Goal: Task Accomplishment & Management: Manage account settings

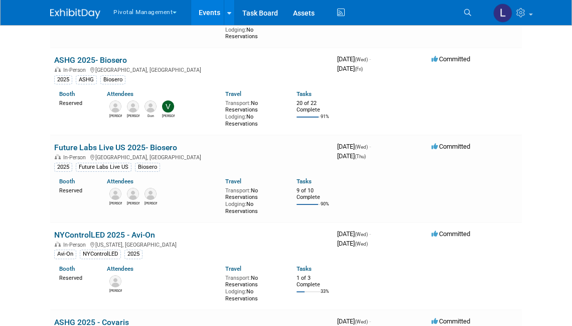
scroll to position [161, 0]
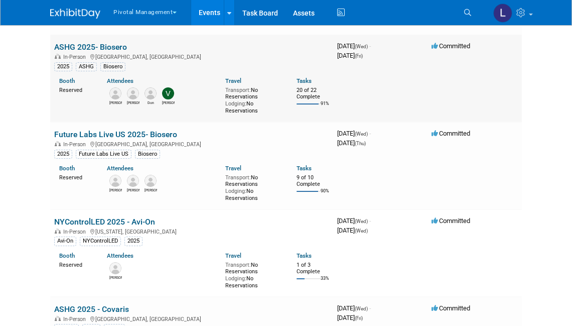
click at [105, 45] on link "ASHG 2025- Biosero" at bounding box center [90, 47] width 73 height 10
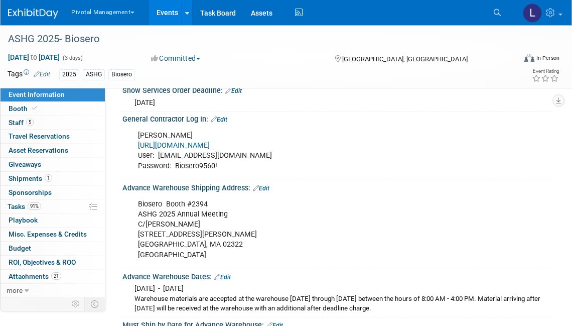
scroll to position [1309, 0]
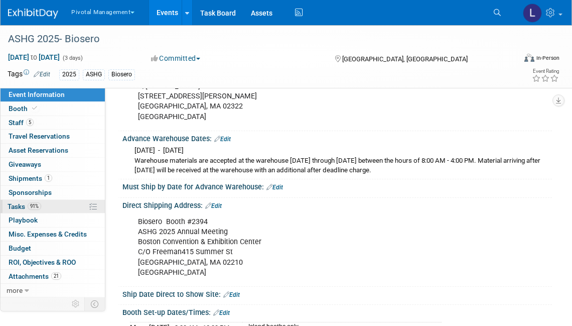
click at [20, 204] on span "Tasks 91%" at bounding box center [25, 206] width 34 height 8
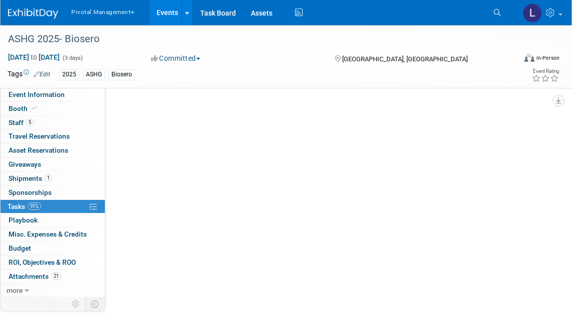
scroll to position [0, 0]
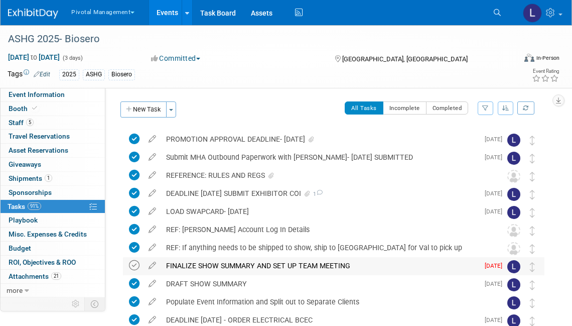
click at [131, 267] on icon at bounding box center [134, 265] width 11 height 11
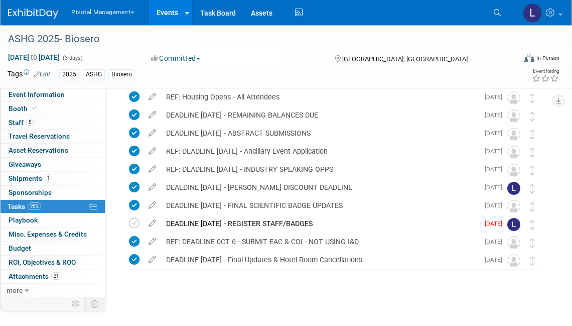
scroll to position [263, 0]
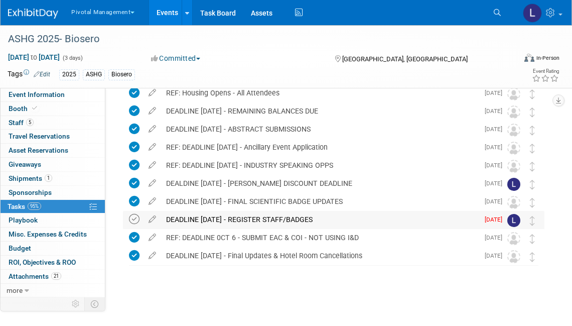
click at [135, 220] on icon at bounding box center [134, 219] width 11 height 11
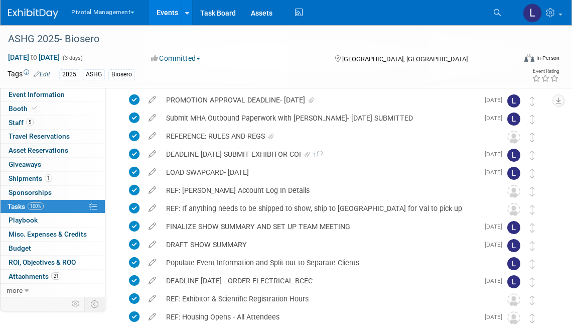
scroll to position [18, 0]
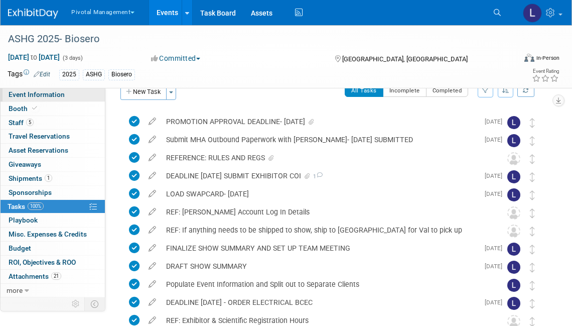
click at [33, 95] on span "Event Information" at bounding box center [37, 94] width 56 height 8
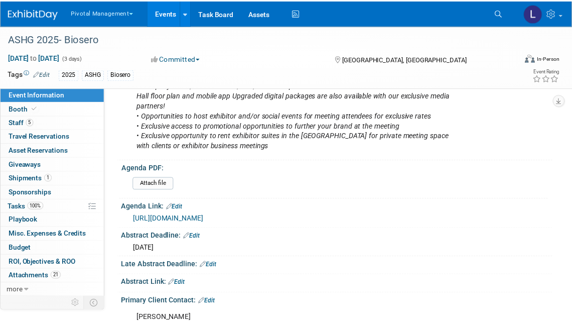
scroll to position [623, 0]
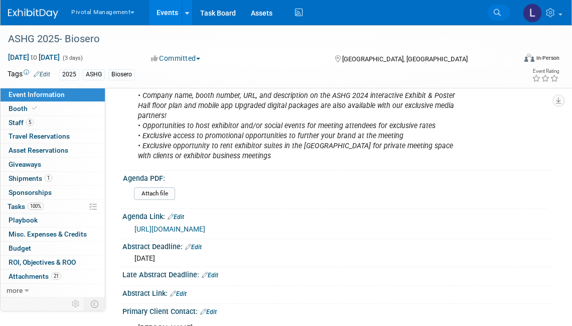
click at [496, 13] on icon at bounding box center [497, 12] width 7 height 7
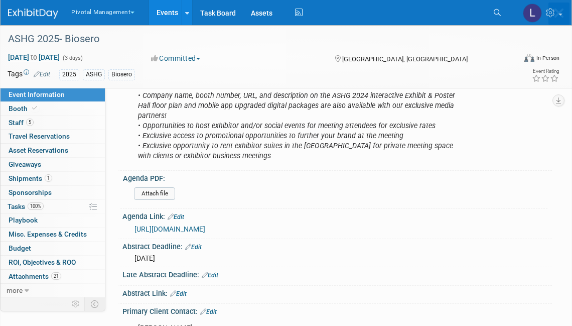
scroll to position [0, 0]
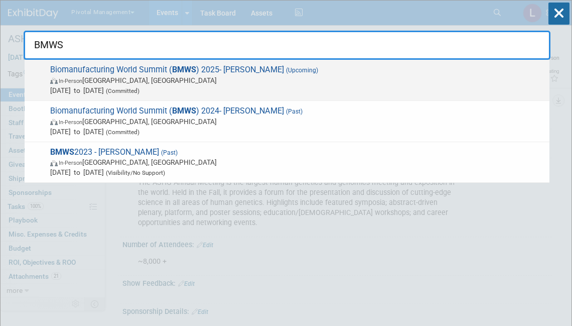
type input "BMWS"
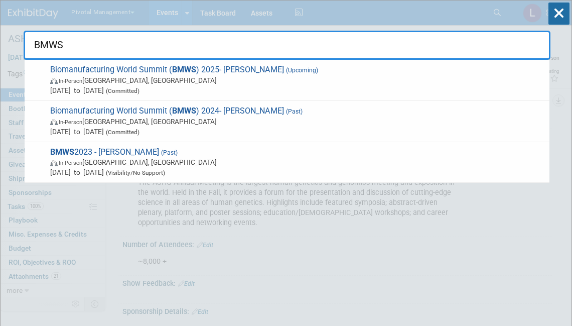
click at [287, 77] on span "In-Person San Diego, CA" at bounding box center [297, 80] width 494 height 10
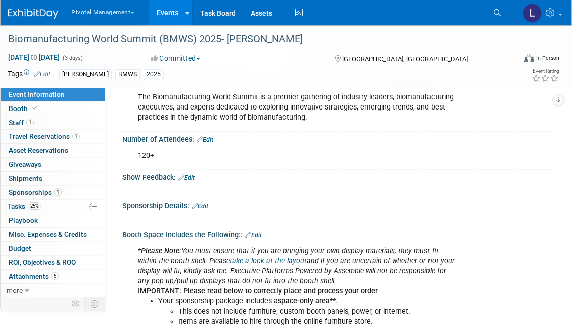
scroll to position [91, 0]
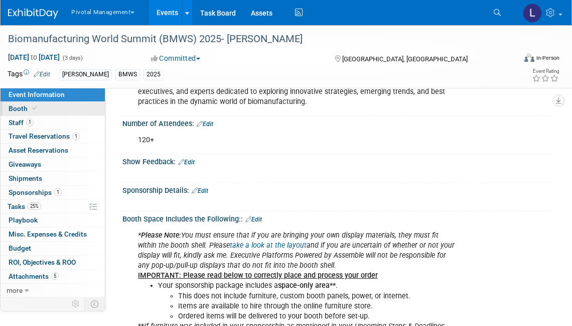
click at [12, 106] on span "Booth" at bounding box center [24, 108] width 31 height 8
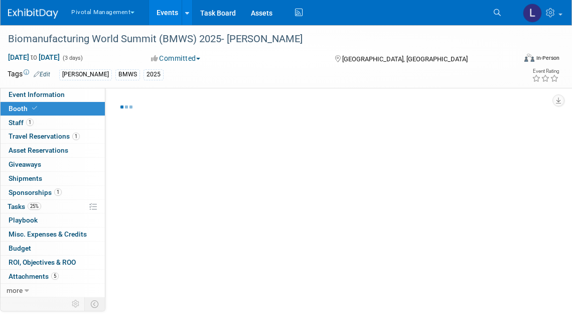
select select "Yes"
select select "Submitted to Accounting"
select select "Yes"
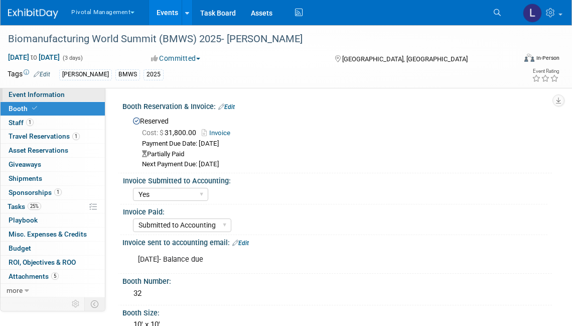
click at [43, 97] on span "Event Information" at bounding box center [37, 94] width 56 height 8
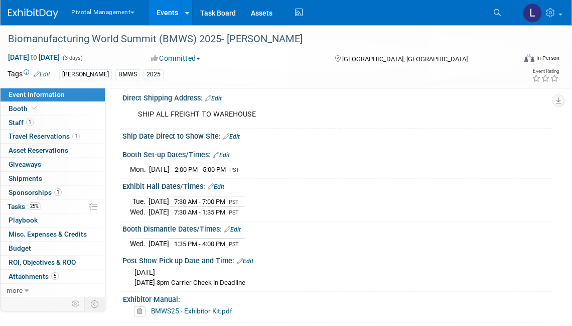
scroll to position [1659, 0]
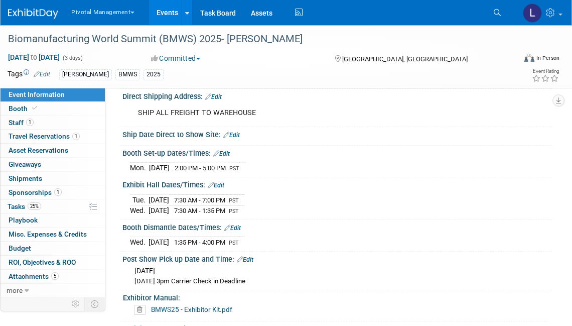
drag, startPoint x: 122, startPoint y: 158, endPoint x: 307, endPoint y: 236, distance: 200.5
copy div "Booth Set-up Dates/Times: Edit [DATE] 2:00 PM - 5:00 PM PST Save Changes Cancel…"
click at [20, 109] on span "Booth" at bounding box center [24, 108] width 31 height 8
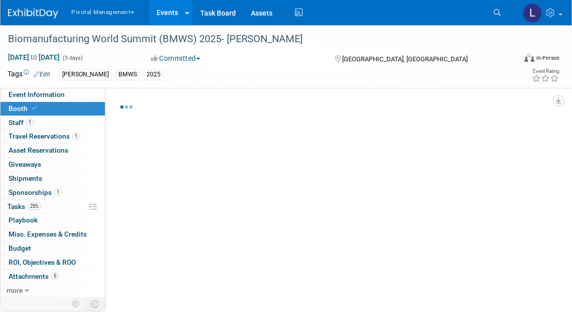
select select "Yes"
select select "Submitted to Accounting"
select select "Yes"
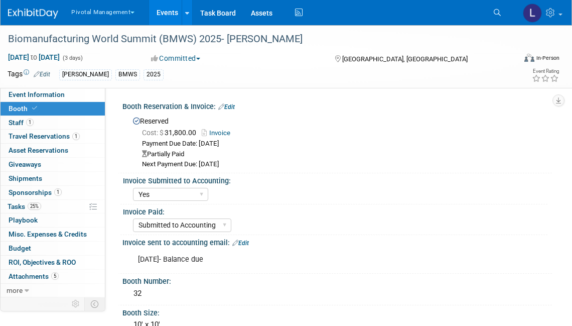
click at [234, 106] on link "Edit" at bounding box center [226, 106] width 17 height 7
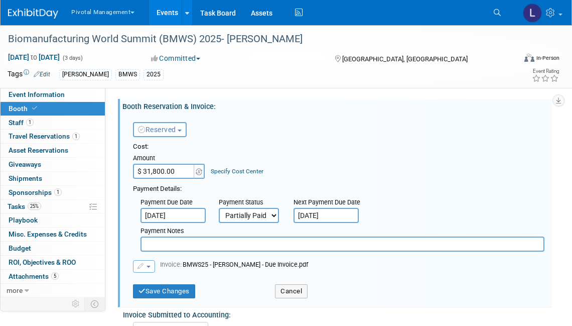
click at [271, 216] on select "Not Paid Yet Partially Paid Paid in Full" at bounding box center [249, 215] width 60 height 15
select select "1"
click at [219, 208] on select "Not Paid Yet Partially Paid Paid in Full" at bounding box center [249, 215] width 60 height 15
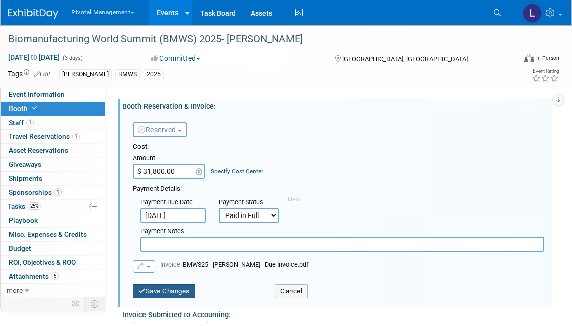
click at [171, 291] on button "Save Changes" at bounding box center [164, 291] width 62 height 14
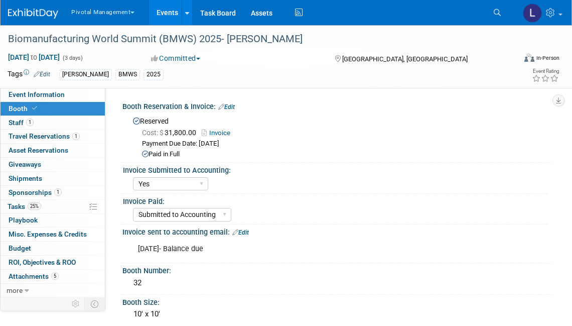
click at [251, 231] on div "Invoice sent to accounting email: Edit" at bounding box center [336, 230] width 429 height 13
click at [248, 231] on link "Edit" at bounding box center [240, 232] width 17 height 7
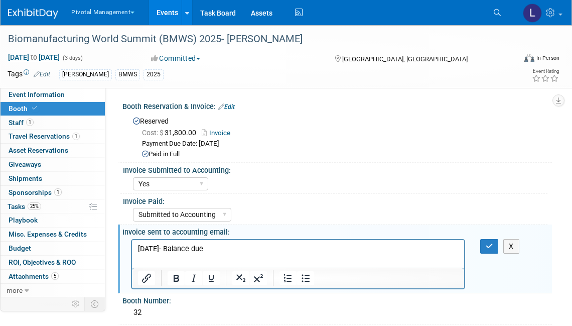
drag, startPoint x: 229, startPoint y: 246, endPoint x: 252, endPoint y: 247, distance: 23.1
click at [250, 247] on p "[DATE]- Balance due" at bounding box center [298, 248] width 321 height 10
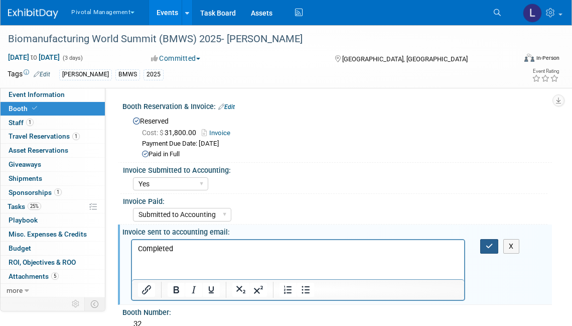
click at [481, 243] on button "button" at bounding box center [489, 246] width 19 height 15
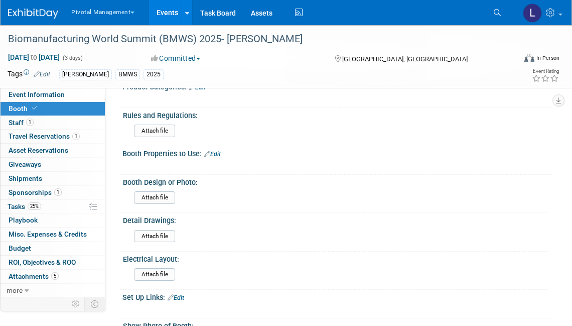
scroll to position [460, 0]
